Goal: Transaction & Acquisition: Obtain resource

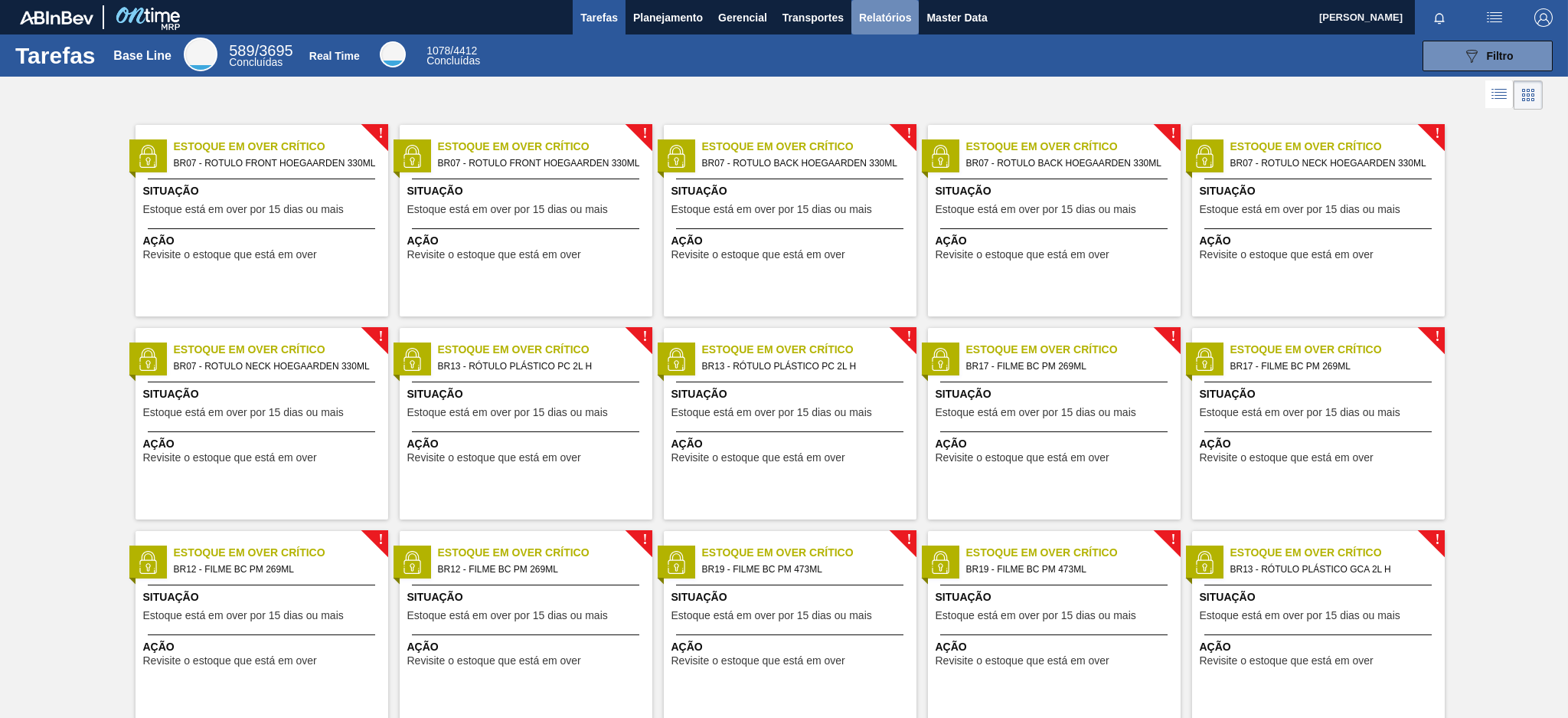
click at [890, 29] on button "Relatórios" at bounding box center [885, 17] width 67 height 35
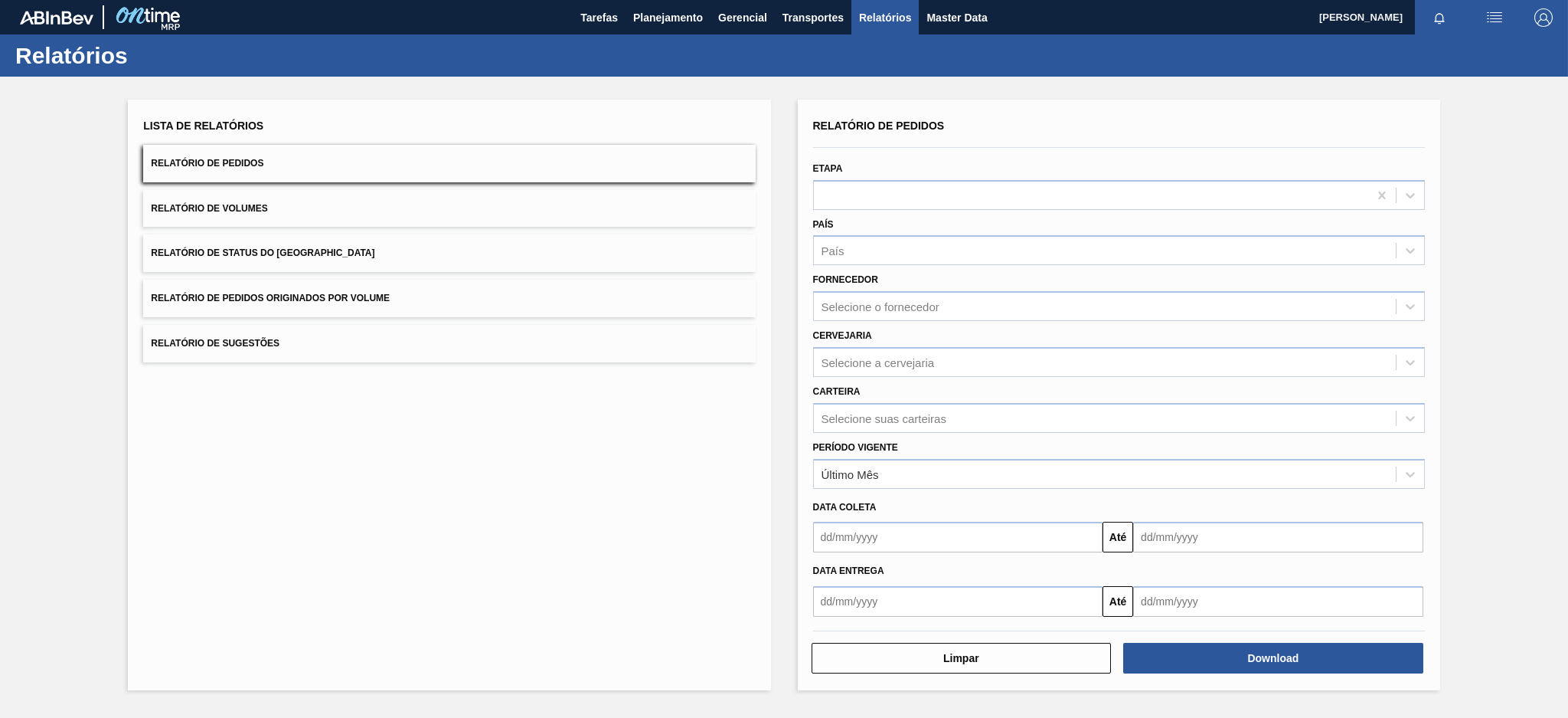
click at [540, 304] on button "Relatório de Pedidos Originados por Volume" at bounding box center [449, 298] width 612 height 38
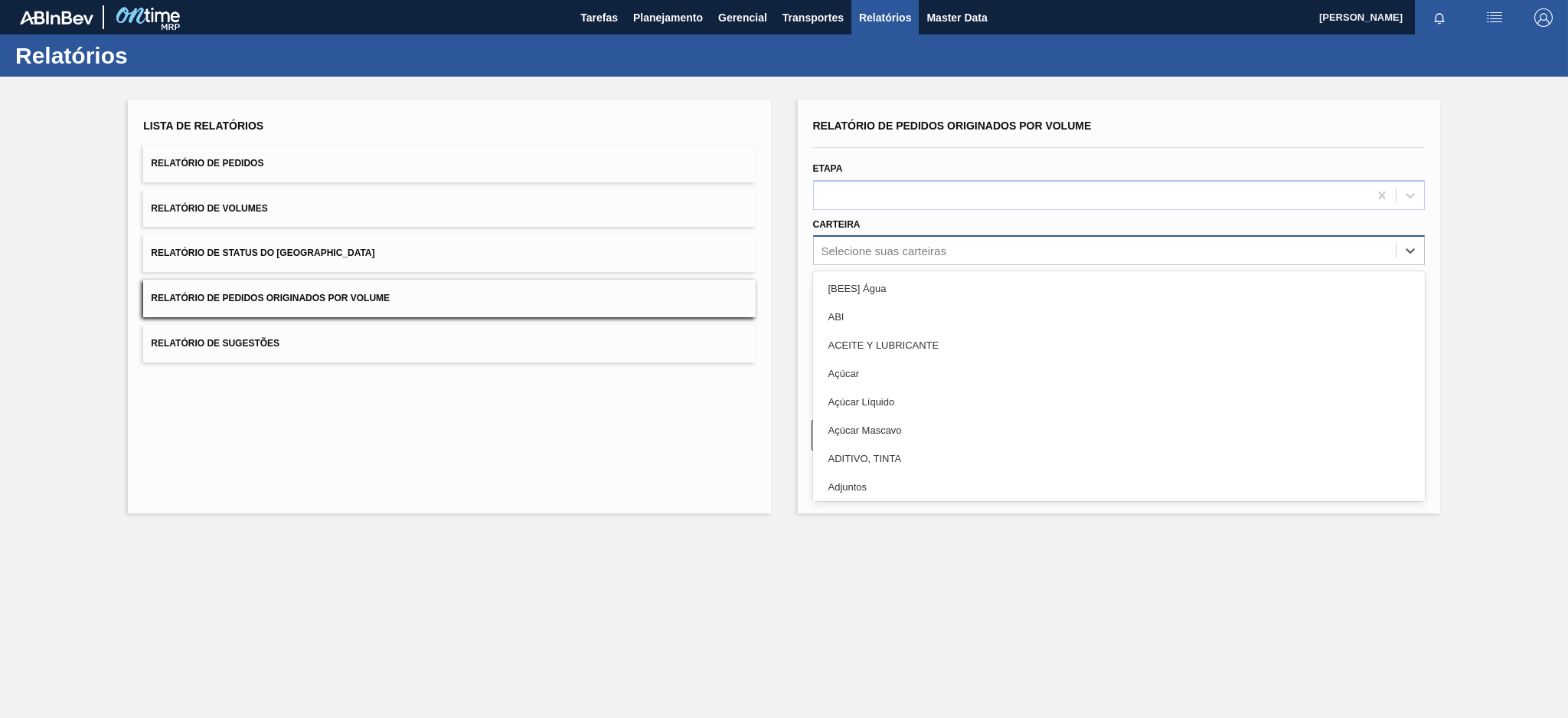
click at [912, 253] on div "Selecione suas carteiras" at bounding box center [884, 250] width 125 height 13
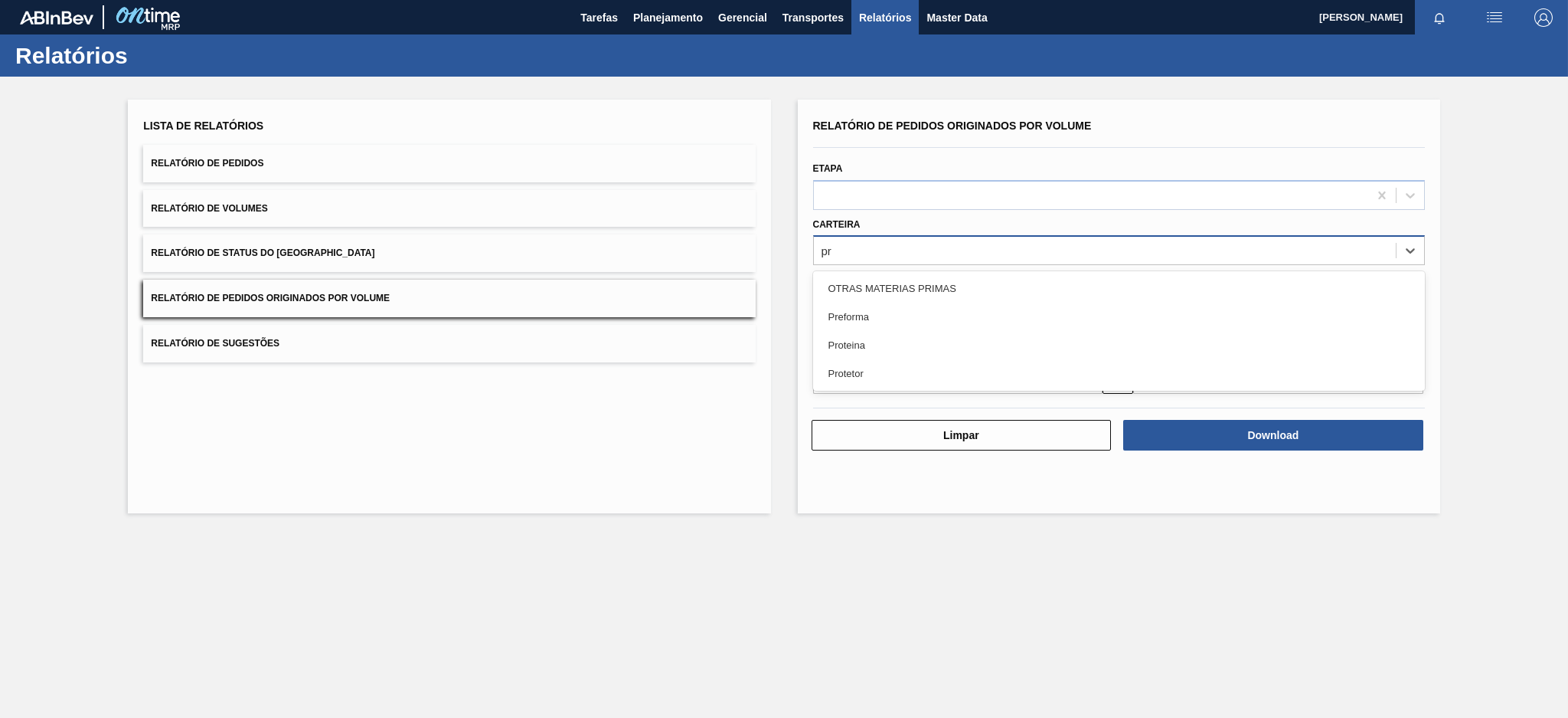
type input "pre"
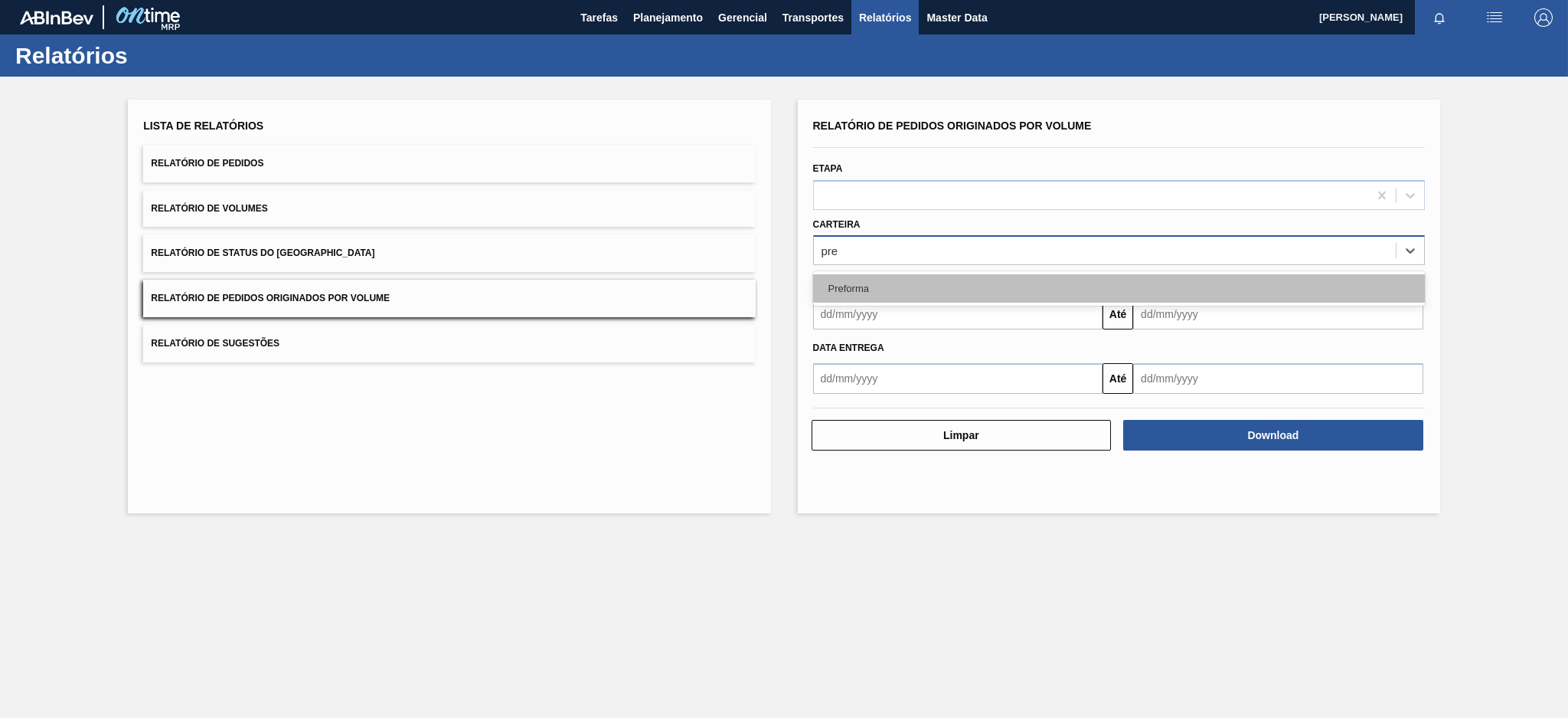
click at [888, 287] on div "Preforma" at bounding box center [1119, 289] width 612 height 29
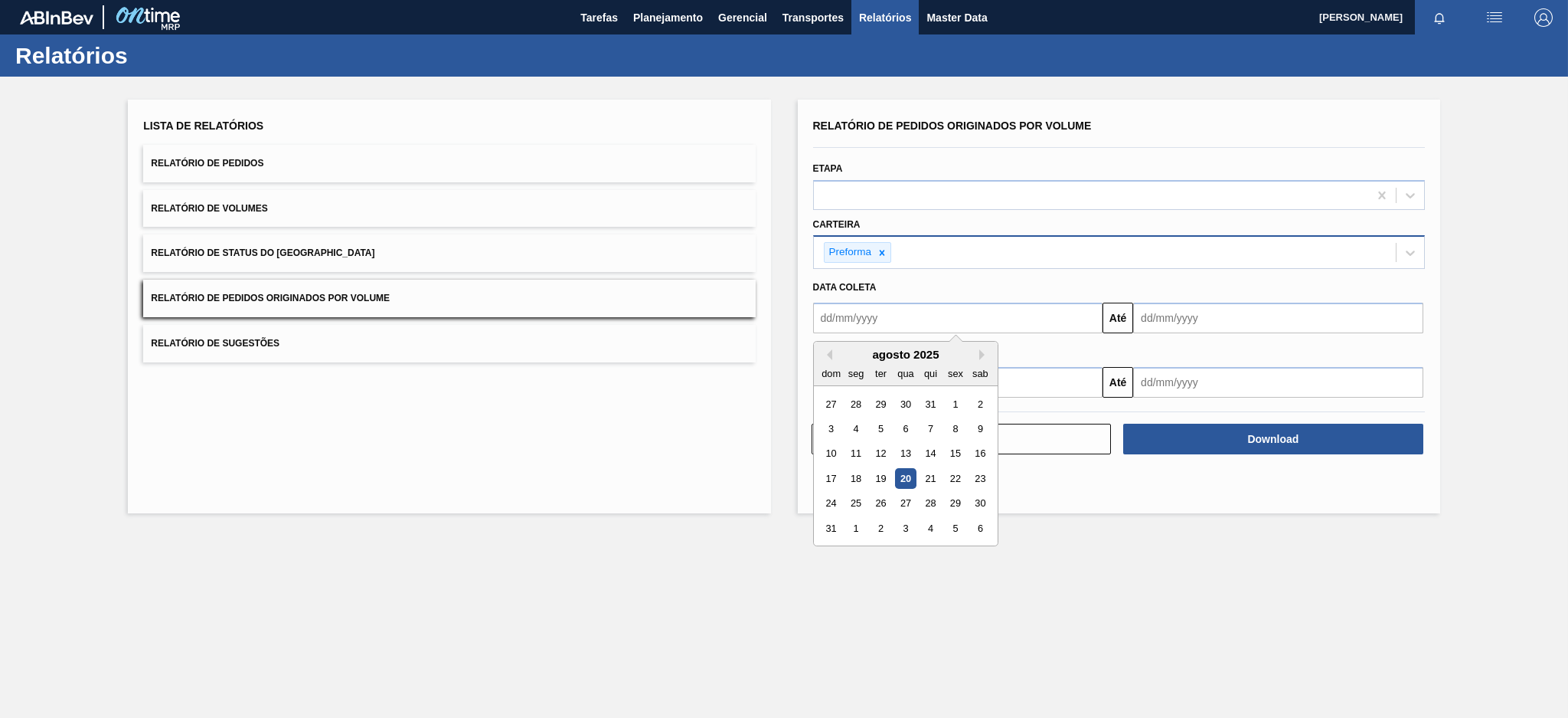
click at [870, 330] on input "text" at bounding box center [958, 317] width 290 height 30
click at [830, 349] on button "Previous Month" at bounding box center [827, 354] width 11 height 11
click at [827, 453] on div "13" at bounding box center [831, 454] width 21 height 21
type input "[DATE]"
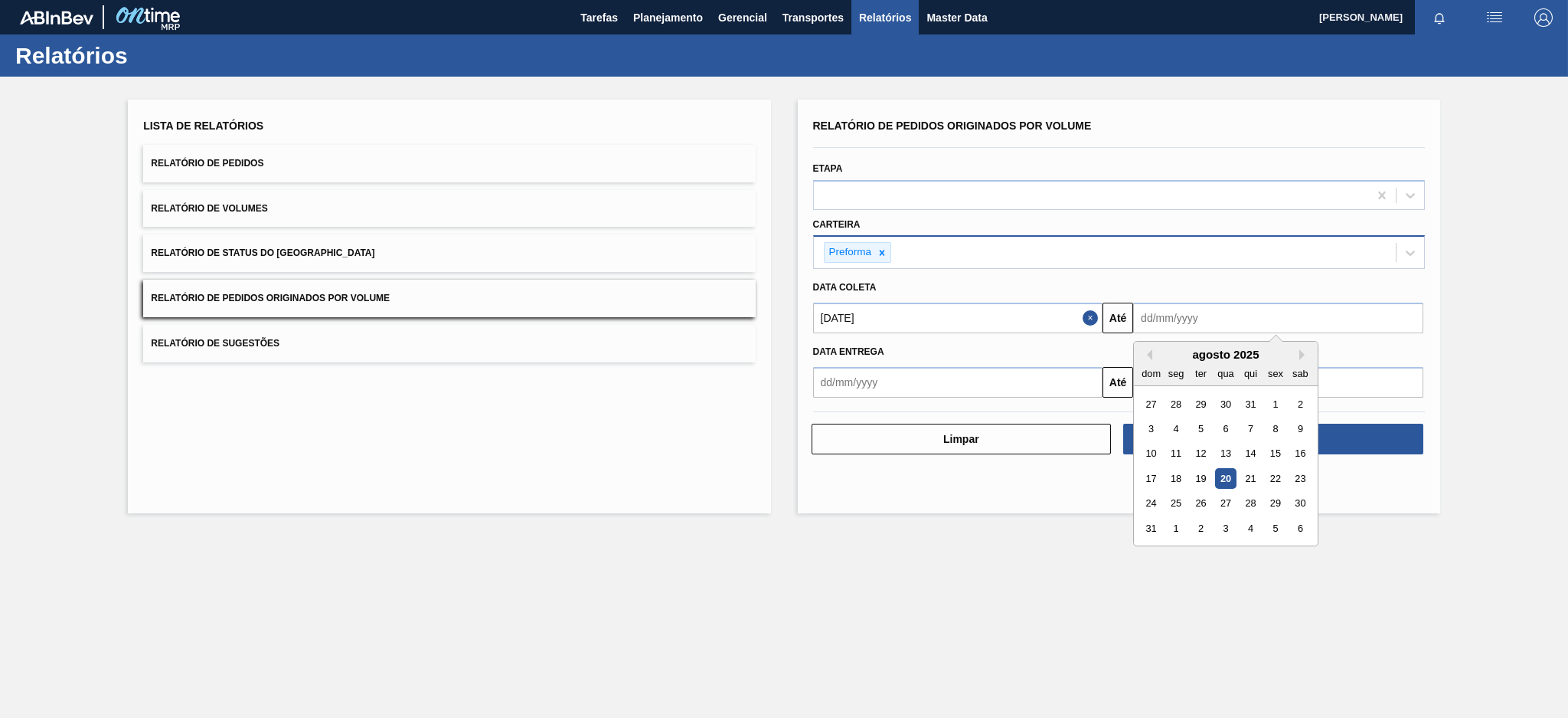
click at [1257, 313] on input "text" at bounding box center [1278, 317] width 290 height 30
click at [1232, 483] on div "20" at bounding box center [1226, 478] width 21 height 21
type input "[DATE]"
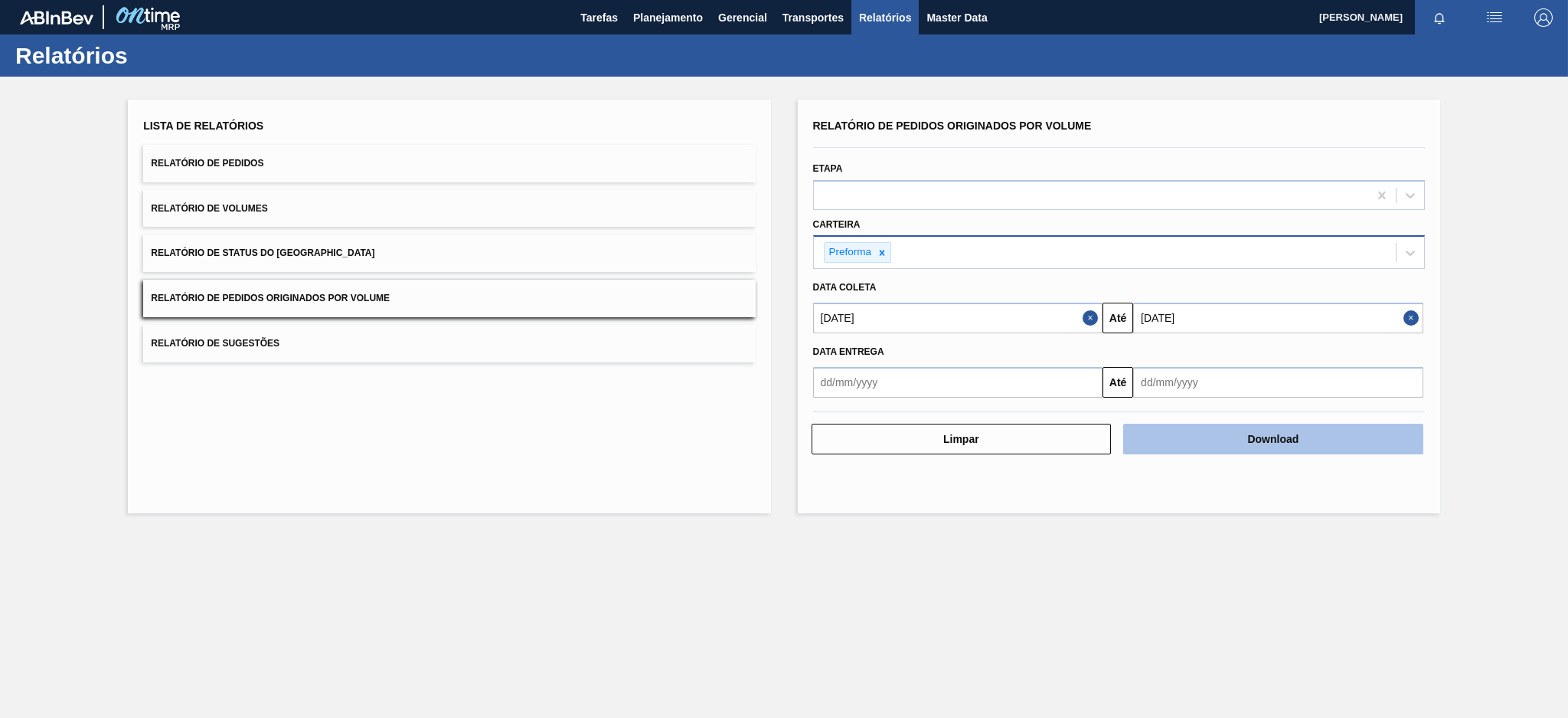
click at [1305, 440] on button "Download" at bounding box center [1273, 439] width 300 height 30
click at [1285, 433] on button "Download" at bounding box center [1273, 439] width 300 height 30
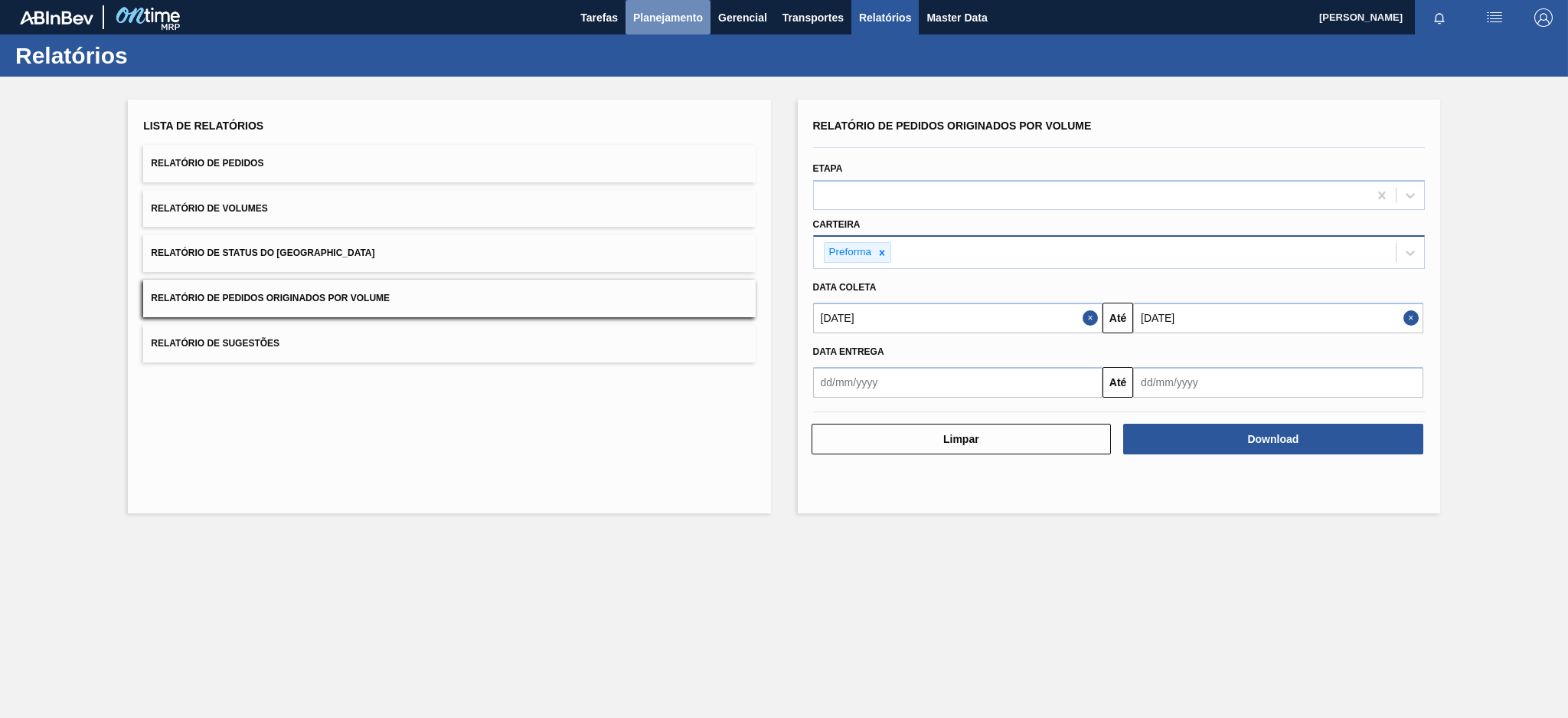
click at [688, 21] on span "Planejamento" at bounding box center [667, 18] width 70 height 19
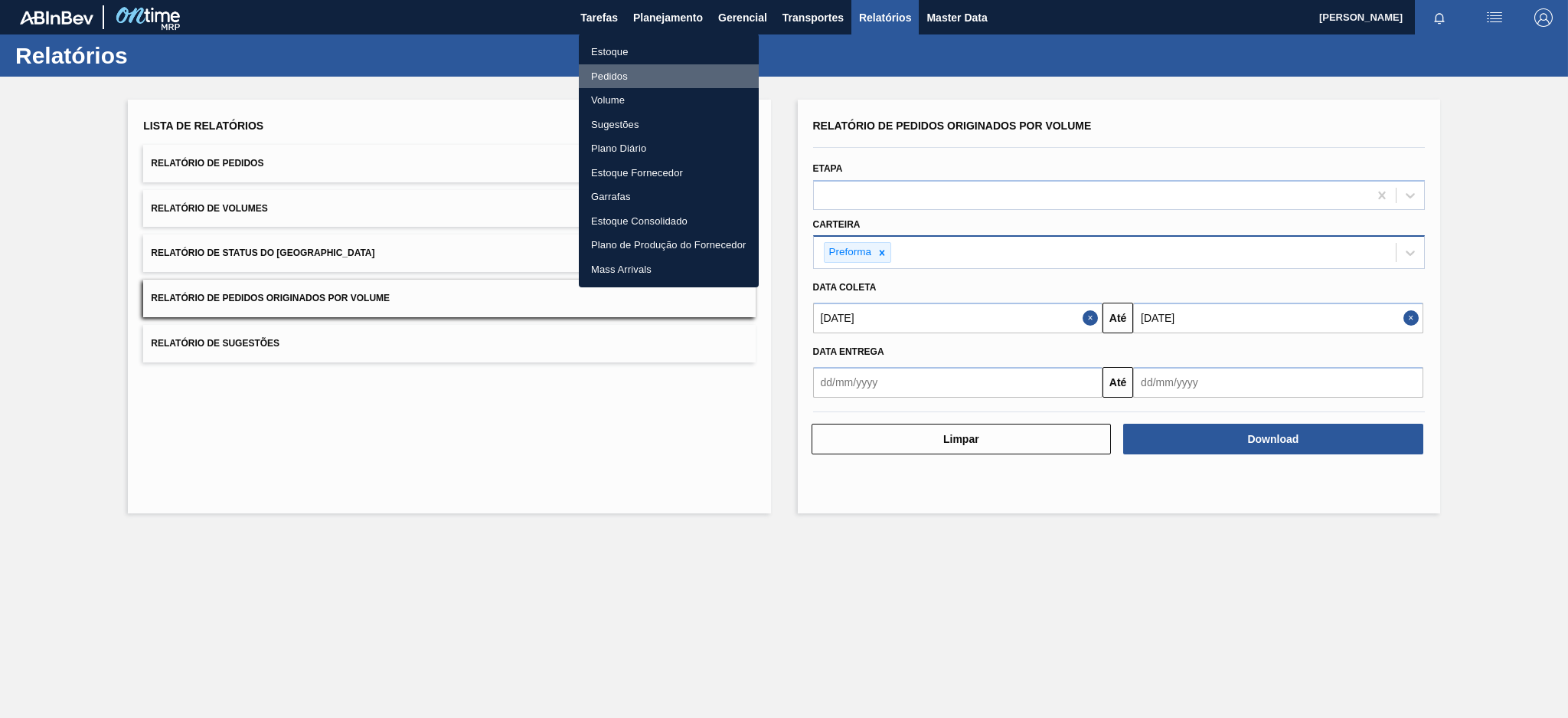
click at [614, 74] on li "Pedidos" at bounding box center [669, 76] width 180 height 24
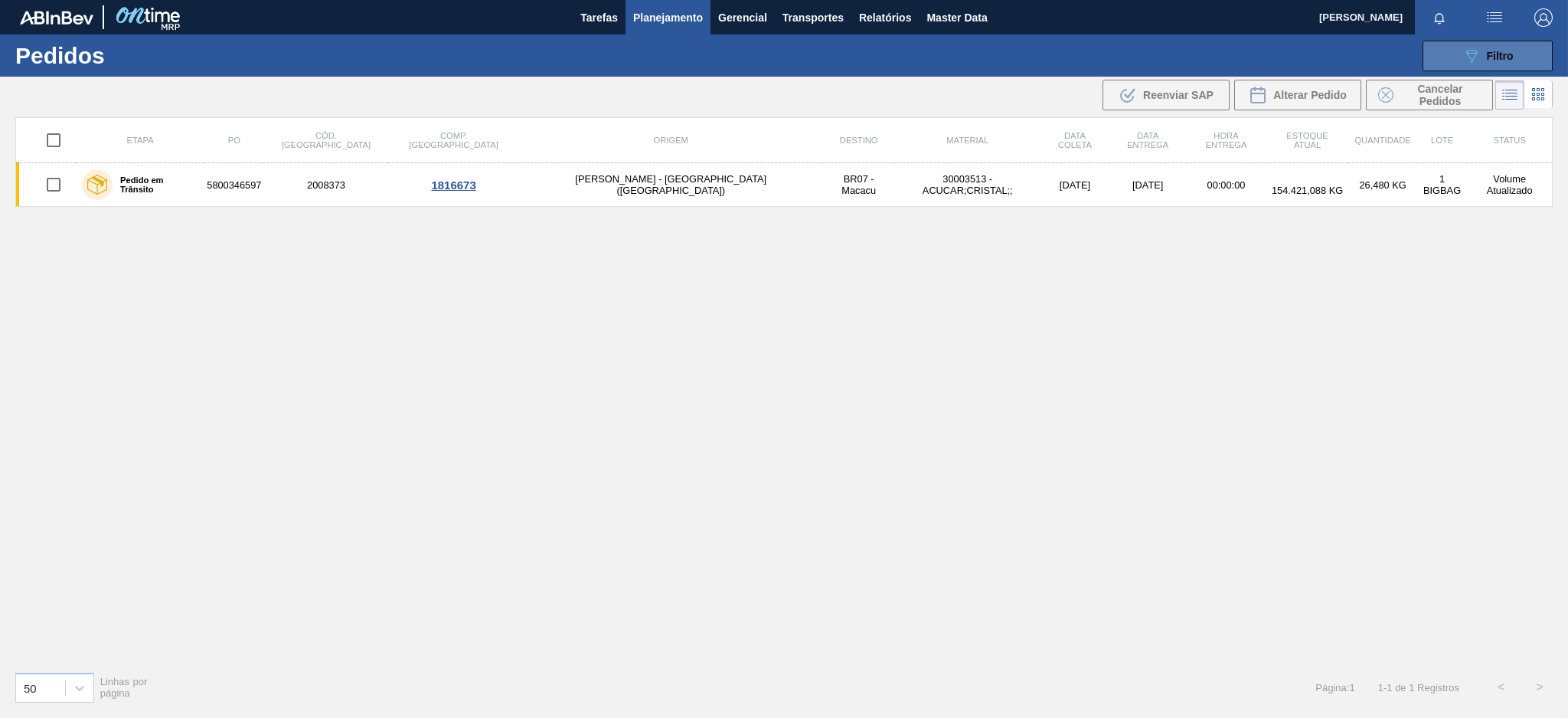
click at [1474, 61] on icon "089F7B8B-B2A5-4AFE-B5C0-19BA573D28AC" at bounding box center [1472, 56] width 19 height 19
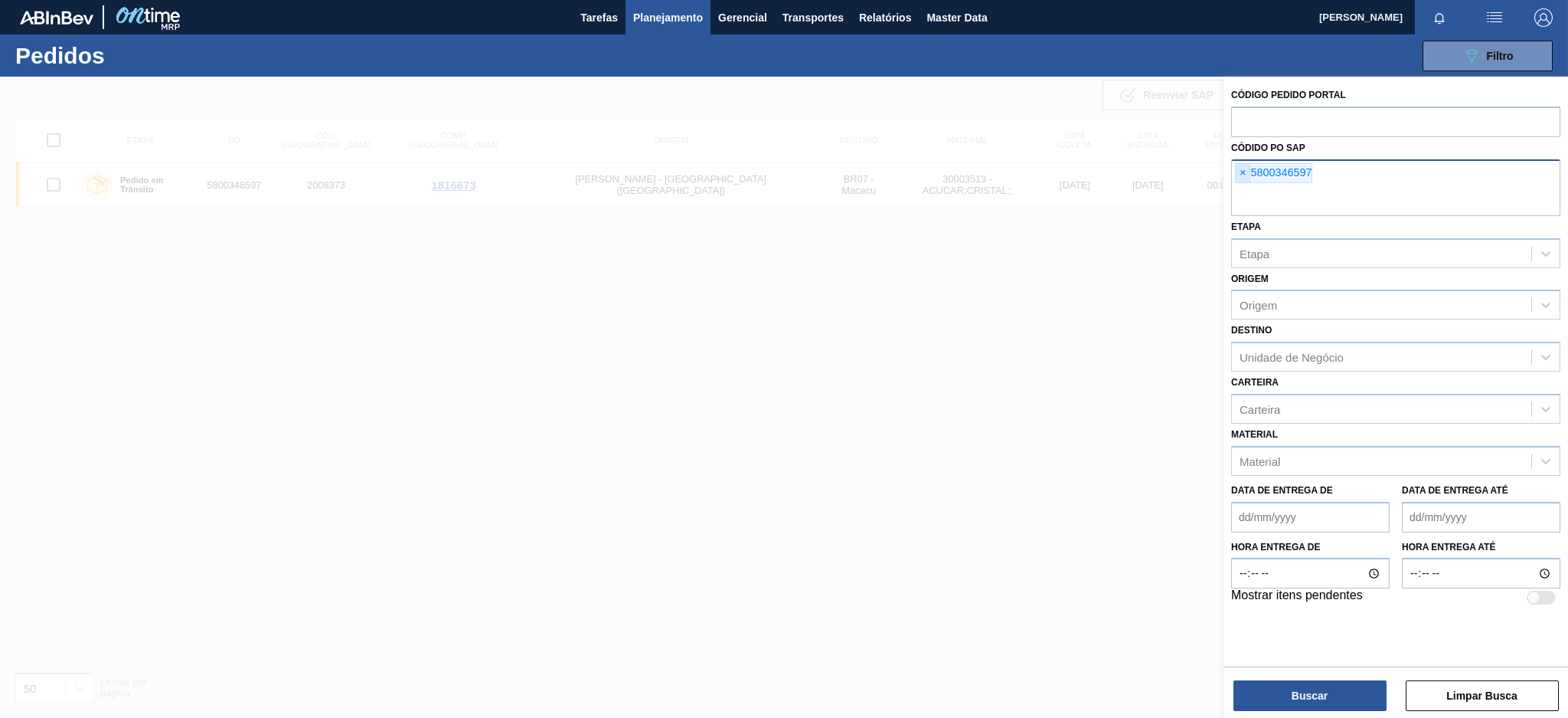
click at [1243, 178] on span "×" at bounding box center [1243, 173] width 14 height 19
paste input "text"
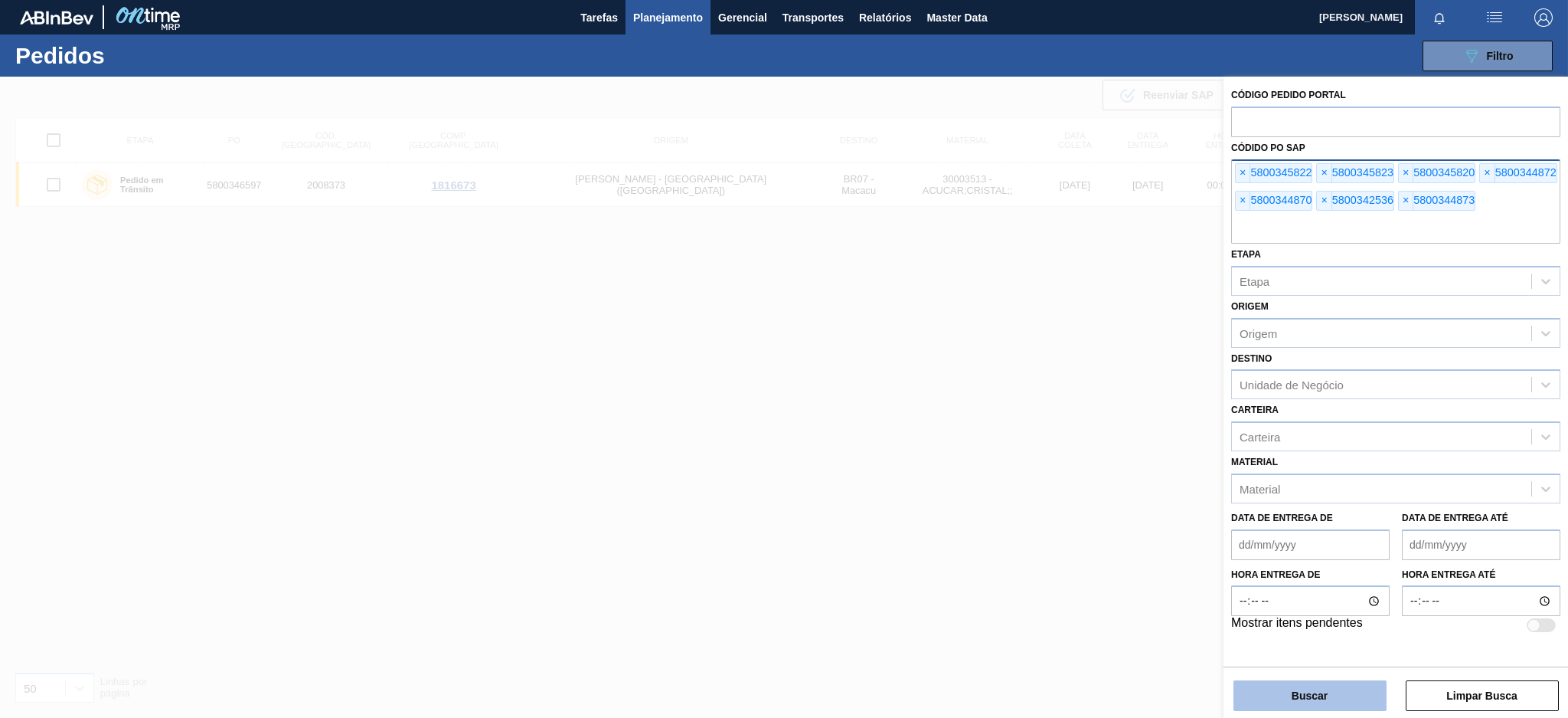
click at [1257, 688] on button "Buscar" at bounding box center [1310, 695] width 153 height 30
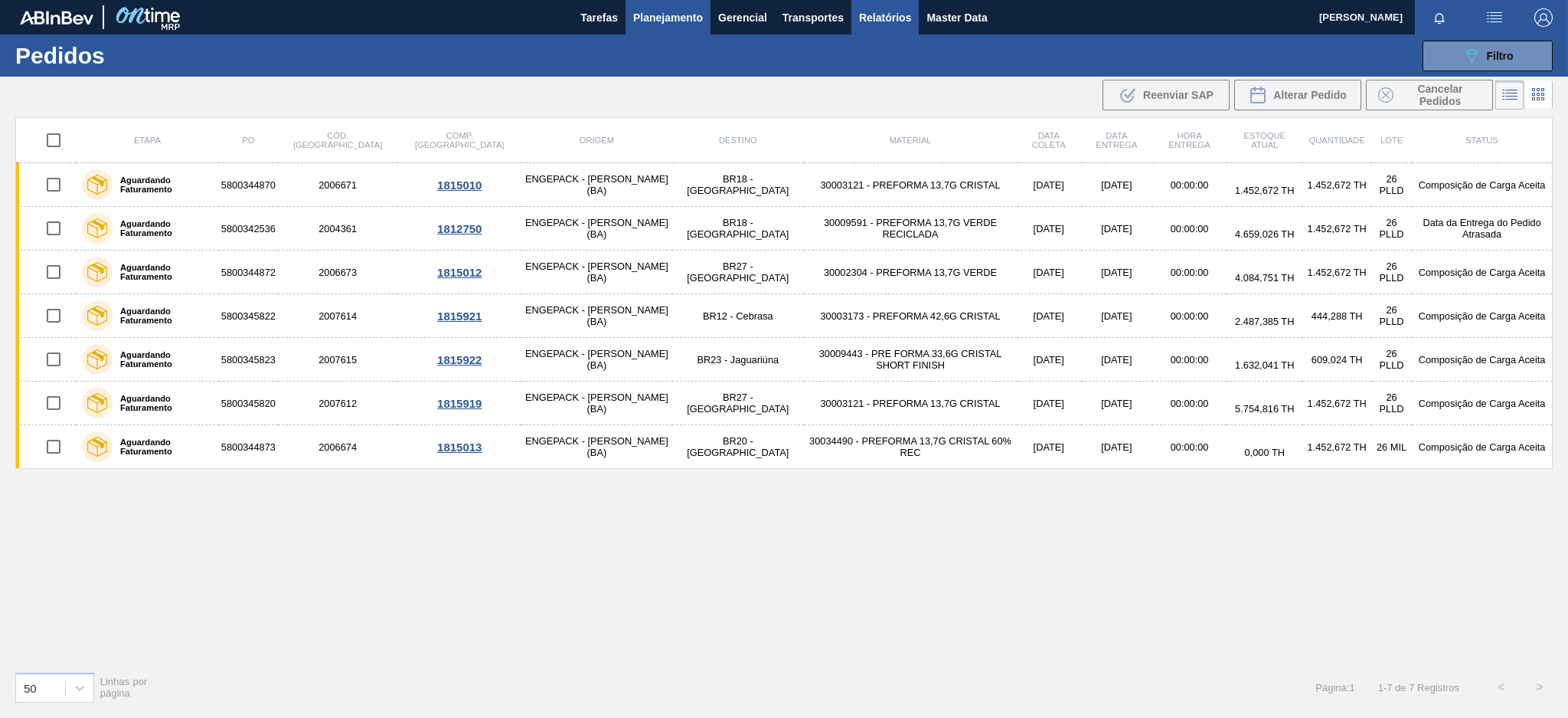
click at [872, 19] on span "Relatórios" at bounding box center [885, 18] width 52 height 19
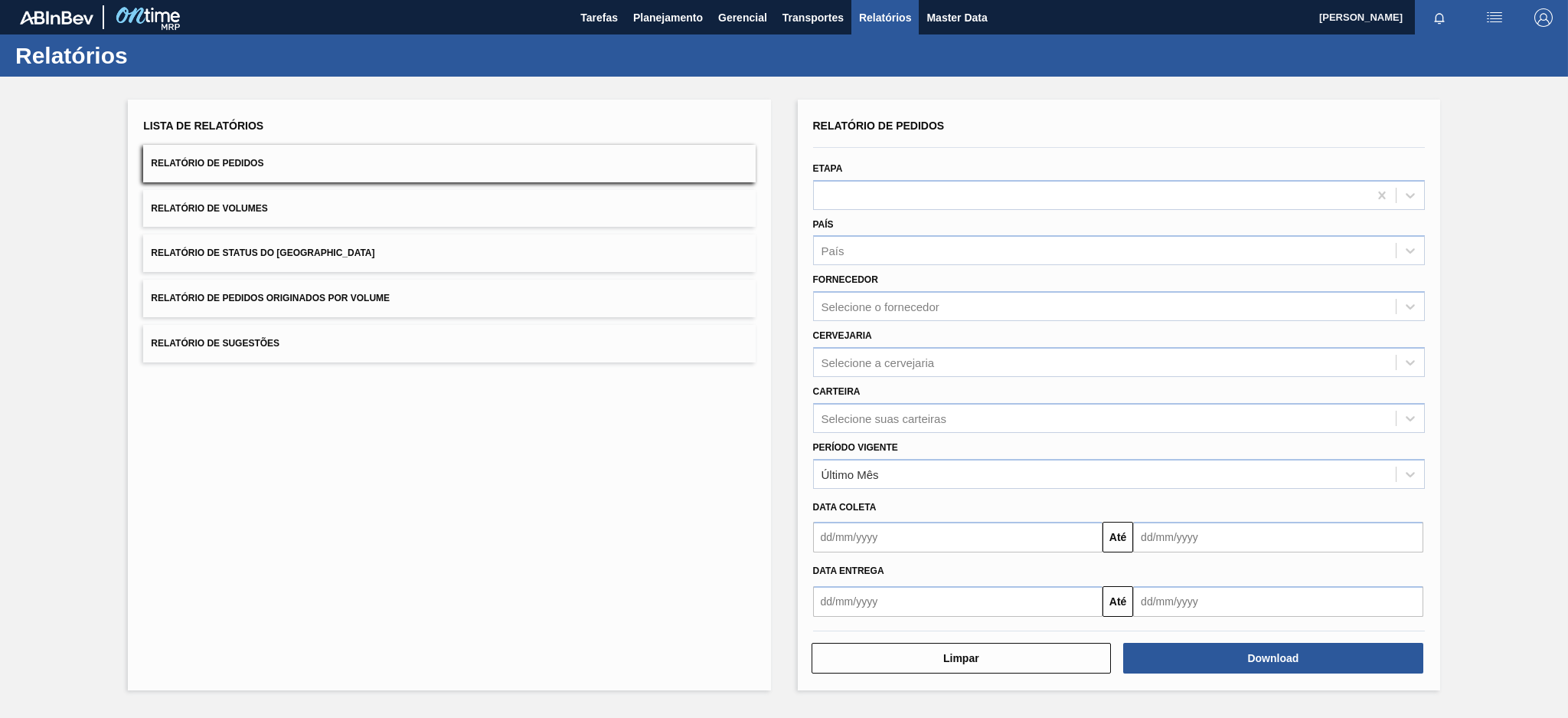
drag, startPoint x: 570, startPoint y: 294, endPoint x: 594, endPoint y: 303, distance: 25.6
click at [594, 303] on button "Relatório de Pedidos Originados por Volume" at bounding box center [449, 298] width 612 height 38
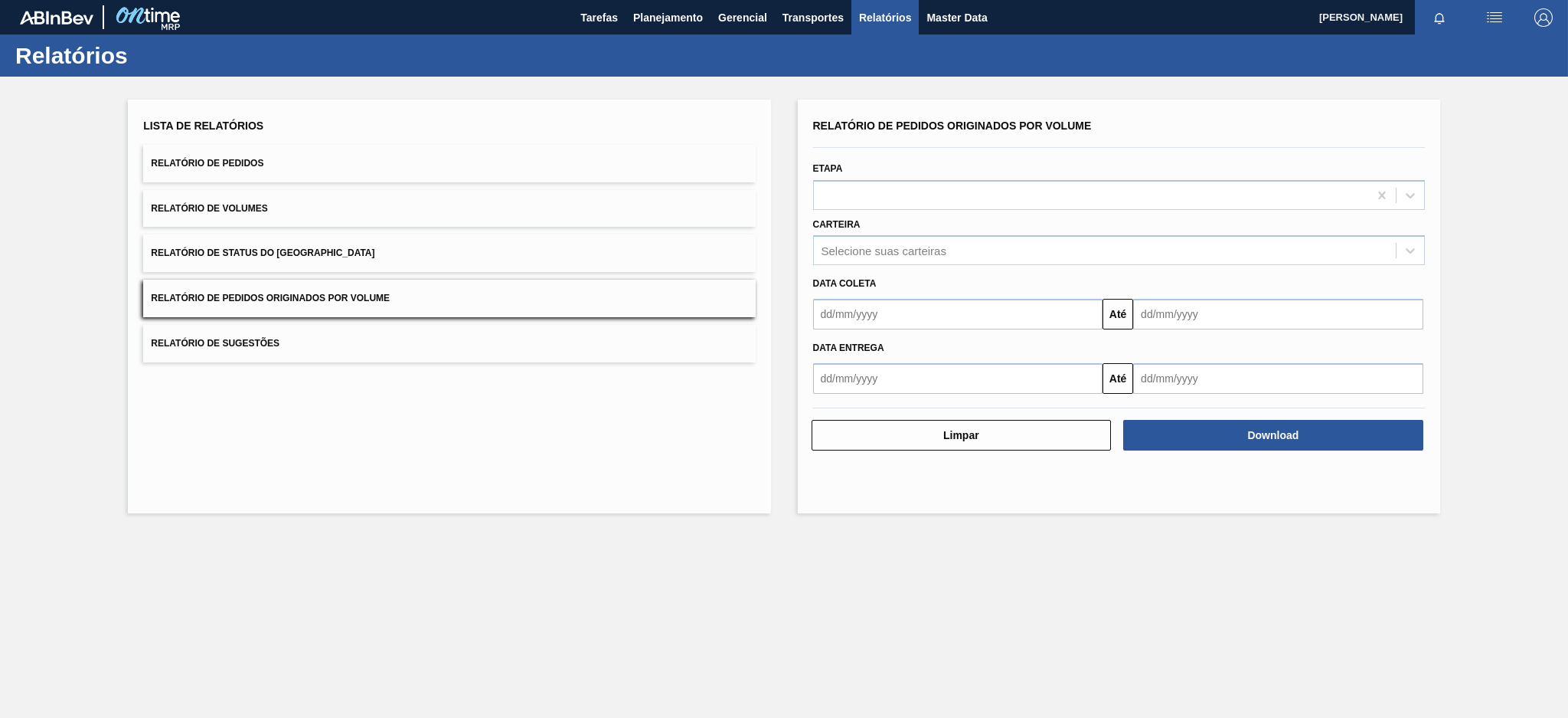
click at [594, 303] on button "Relatório de Pedidos Originados por Volume" at bounding box center [449, 298] width 612 height 38
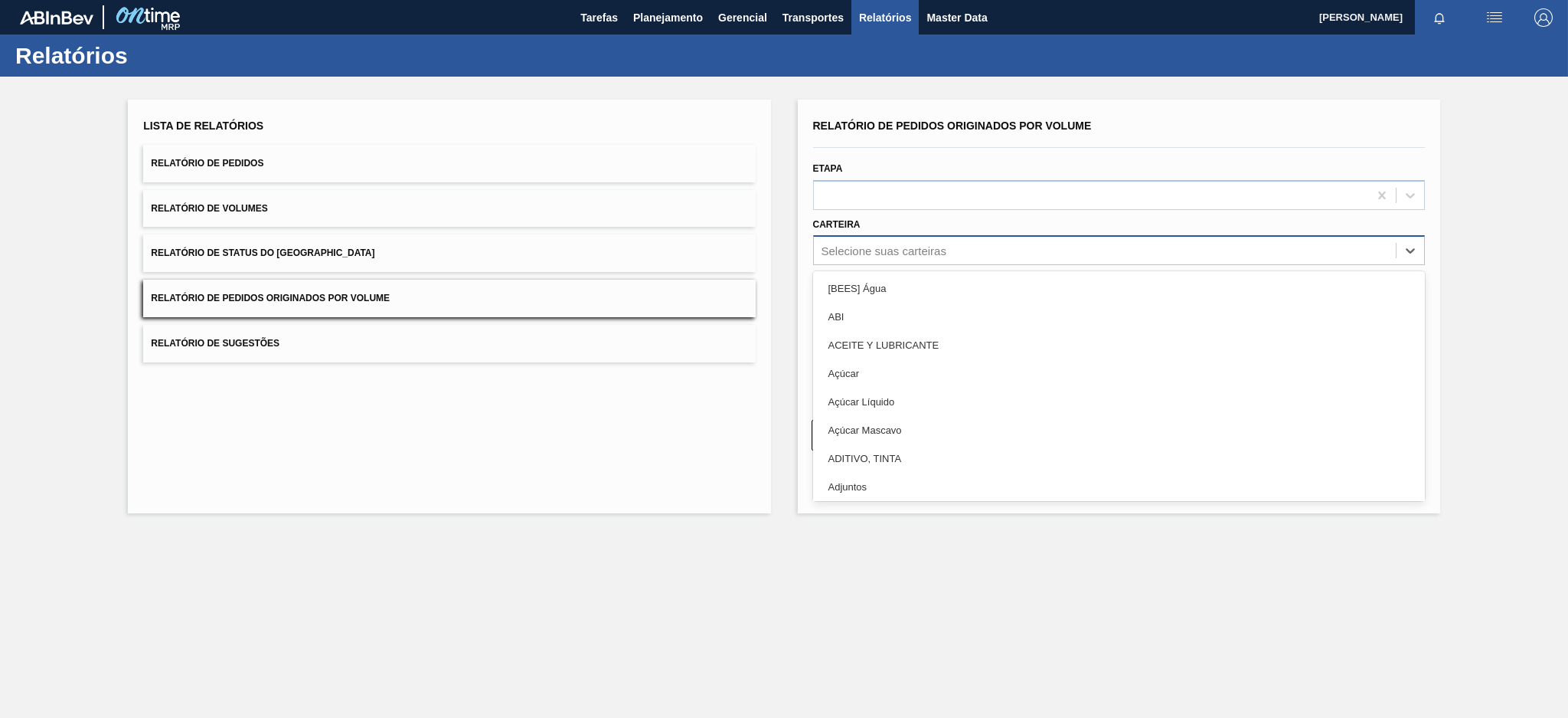
click at [1168, 251] on div "Selecione suas carteiras" at bounding box center [1104, 251] width 582 height 22
type input "aç"
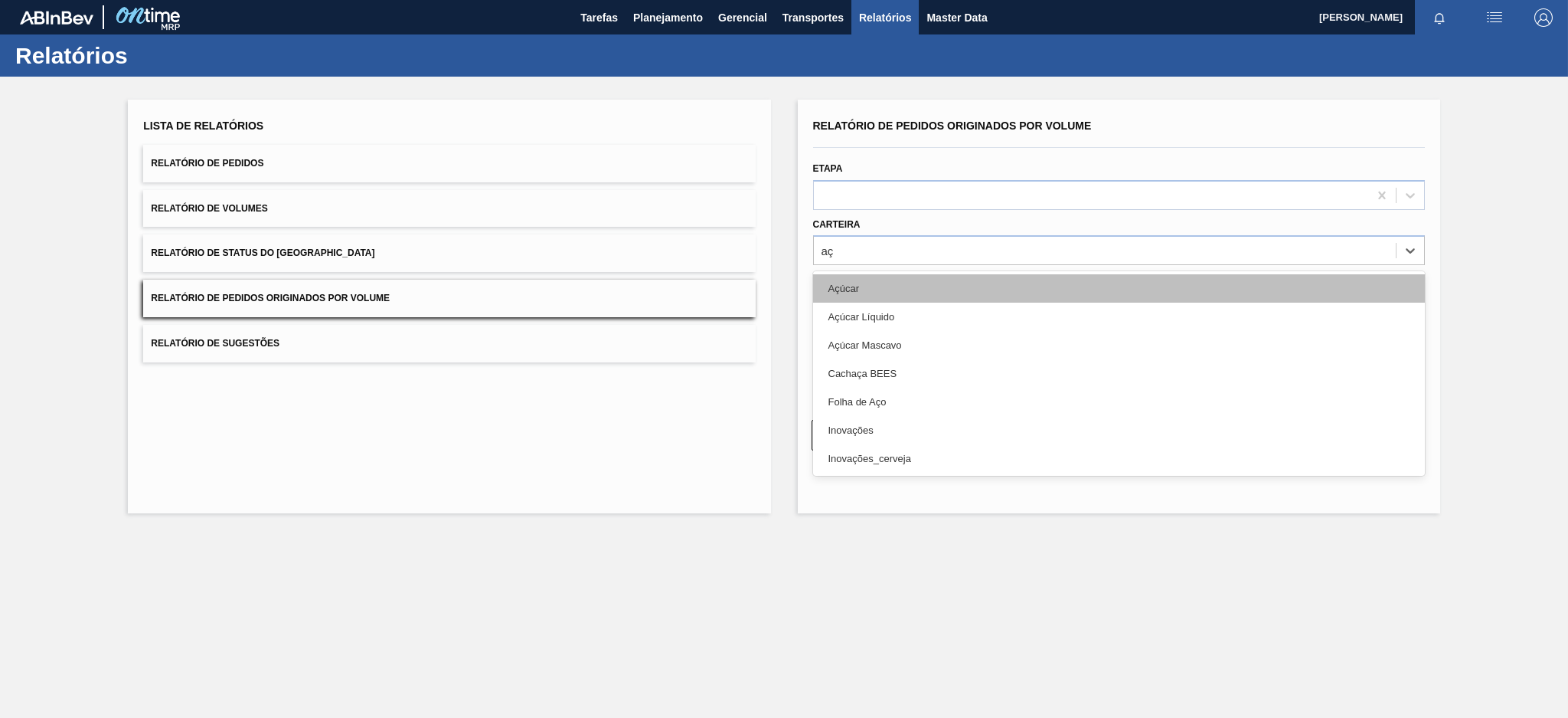
click at [869, 285] on div "Açúcar" at bounding box center [1119, 289] width 612 height 29
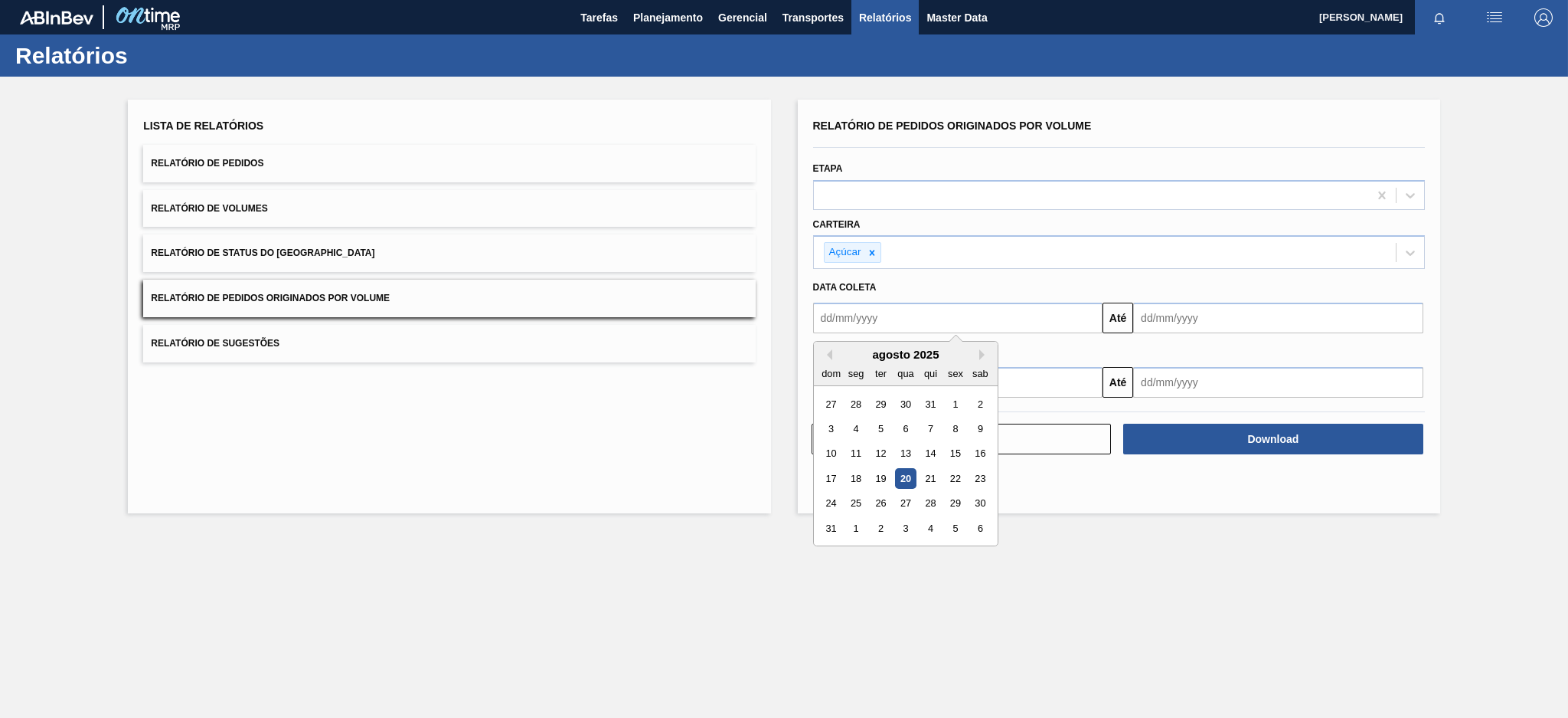
click at [854, 319] on input "text" at bounding box center [958, 317] width 290 height 30
click at [828, 363] on div "dom" at bounding box center [831, 373] width 21 height 21
click at [832, 355] on div "agosto 2025" at bounding box center [906, 354] width 183 height 13
click at [830, 351] on button "Previous Month" at bounding box center [827, 354] width 11 height 11
click at [828, 471] on div "20" at bounding box center [831, 478] width 21 height 21
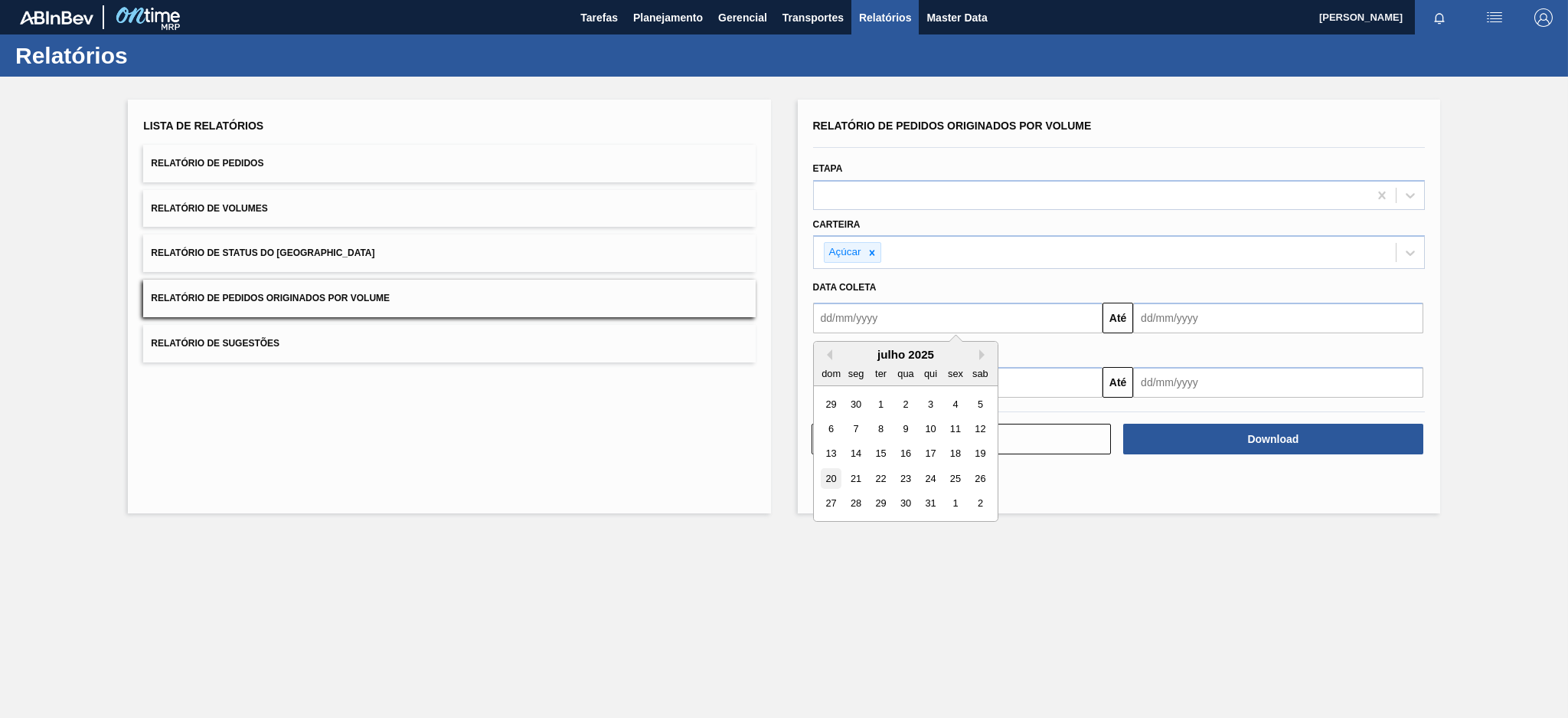
type input "[DATE]"
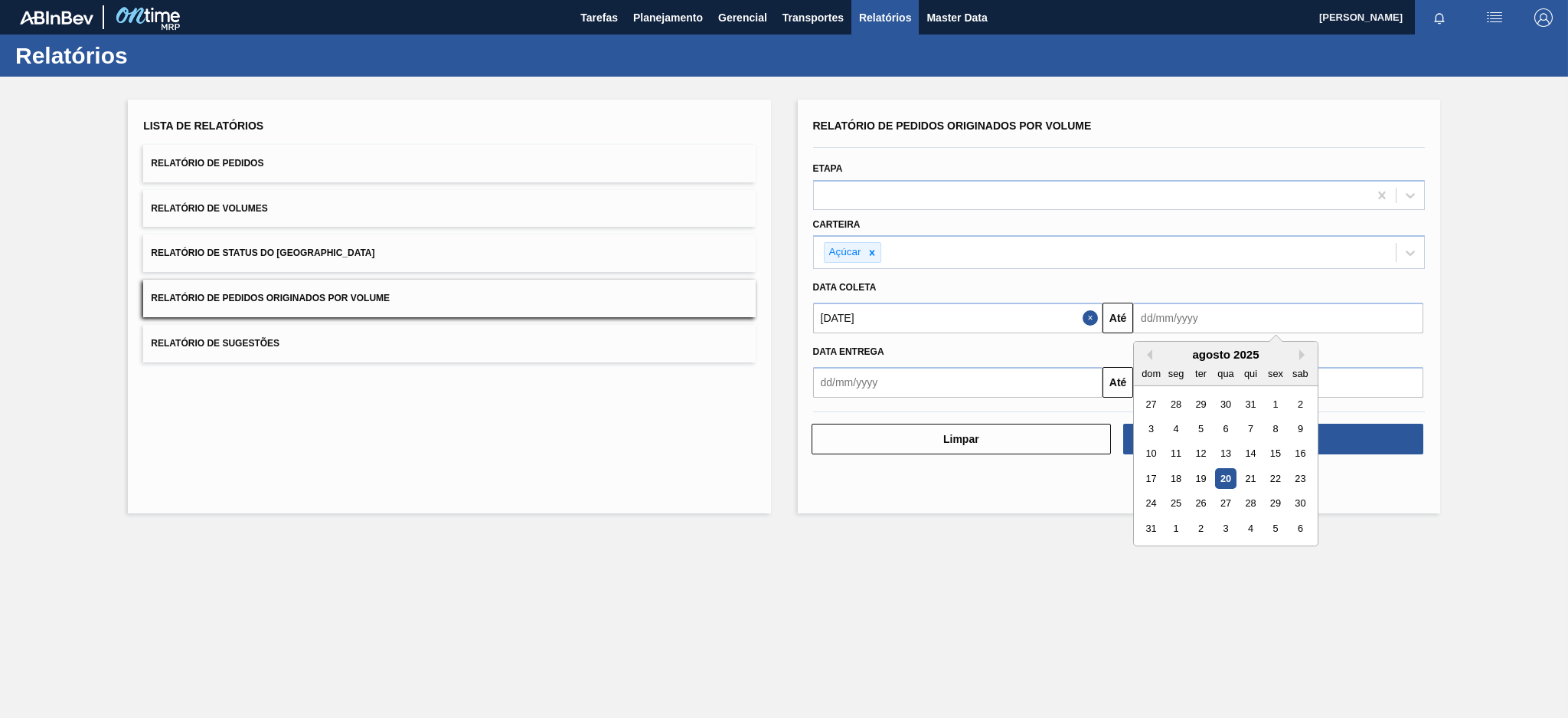
click at [1182, 318] on input "text" at bounding box center [1278, 317] width 290 height 30
click at [1222, 481] on div "20" at bounding box center [1226, 478] width 21 height 21
type input "[DATE]"
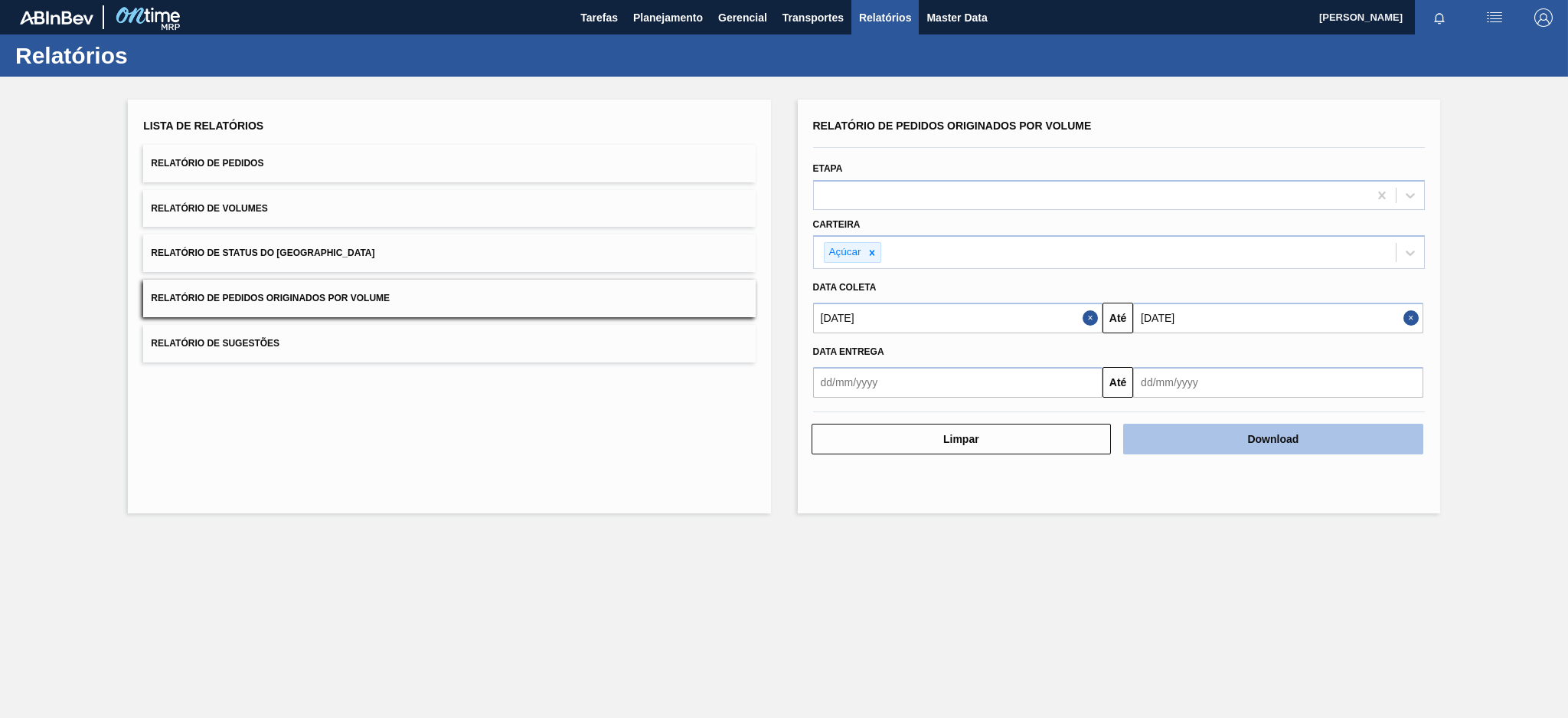
click at [1209, 441] on button "Download" at bounding box center [1273, 439] width 300 height 30
click at [1355, 122] on div "Relatório de Pedidos Originados por Volume" at bounding box center [1119, 125] width 612 height 22
